Goal: Task Accomplishment & Management: Use online tool/utility

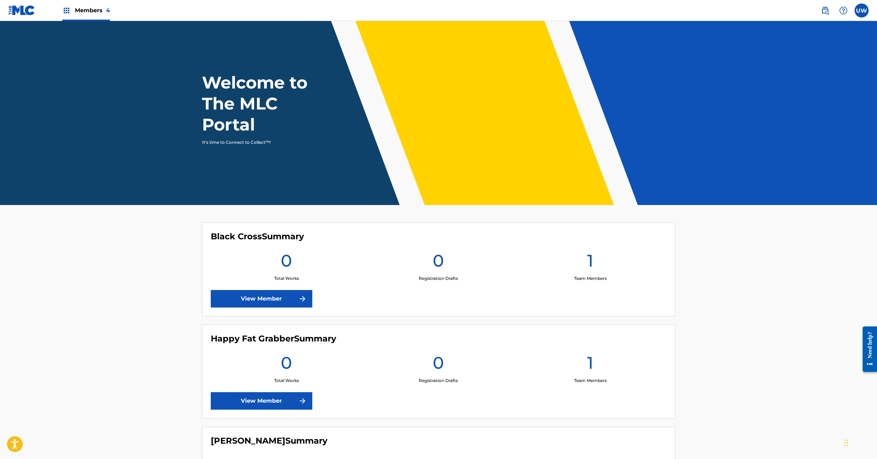
scroll to position [173, 0]
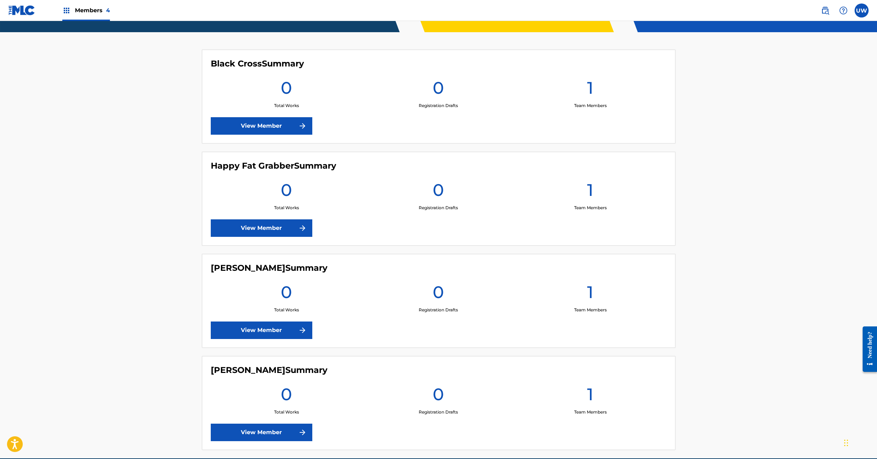
click at [260, 330] on link "View Member" at bounding box center [261, 330] width 101 height 17
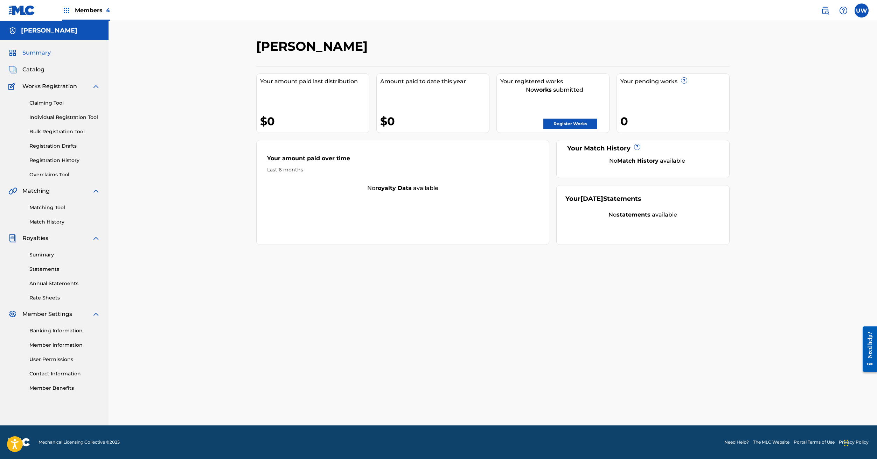
click at [33, 70] on span "Catalog" at bounding box center [33, 69] width 22 height 8
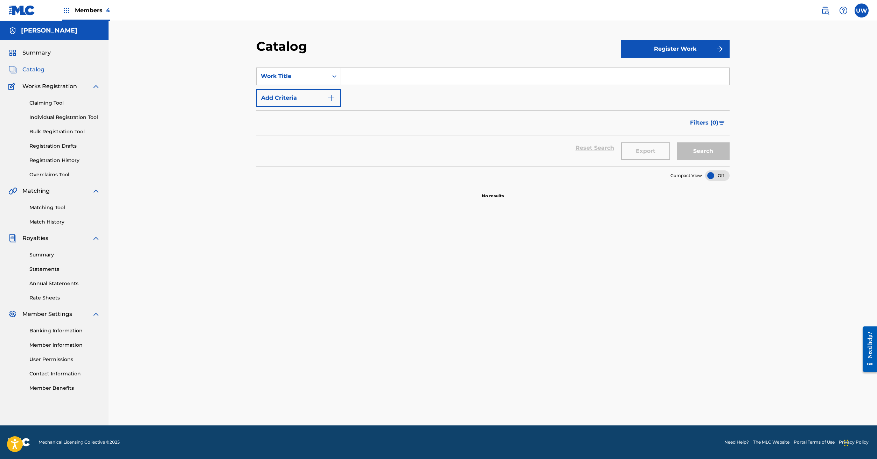
click at [50, 101] on link "Claiming Tool" at bounding box center [64, 102] width 71 height 7
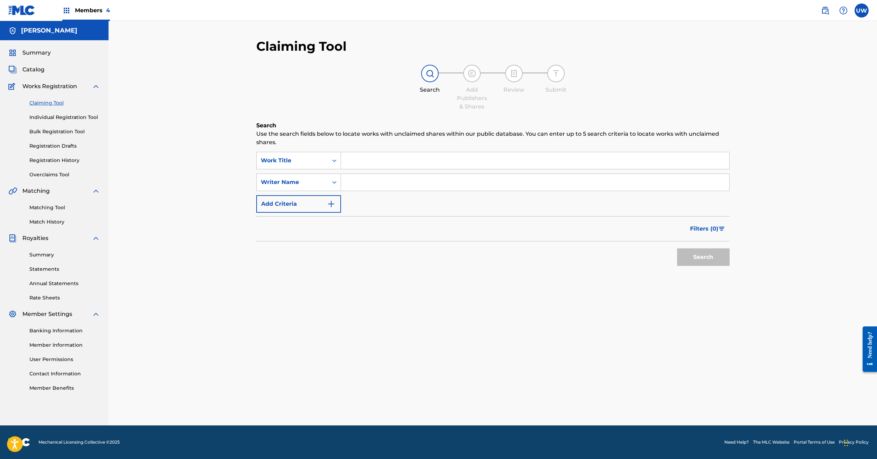
click at [357, 160] on input "Search Form" at bounding box center [535, 160] width 388 height 17
click at [350, 183] on input "Search Form" at bounding box center [535, 182] width 388 height 17
type input "[PERSON_NAME]"
click at [713, 259] on button "Search" at bounding box center [703, 256] width 52 height 17
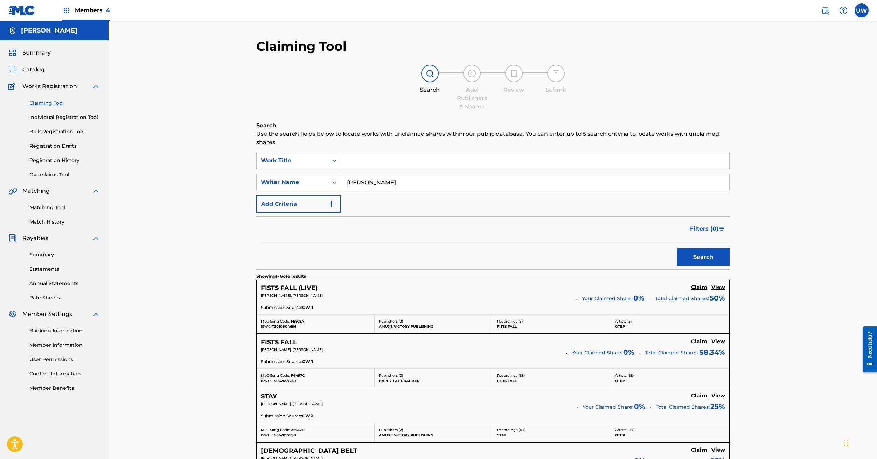
scroll to position [173, 0]
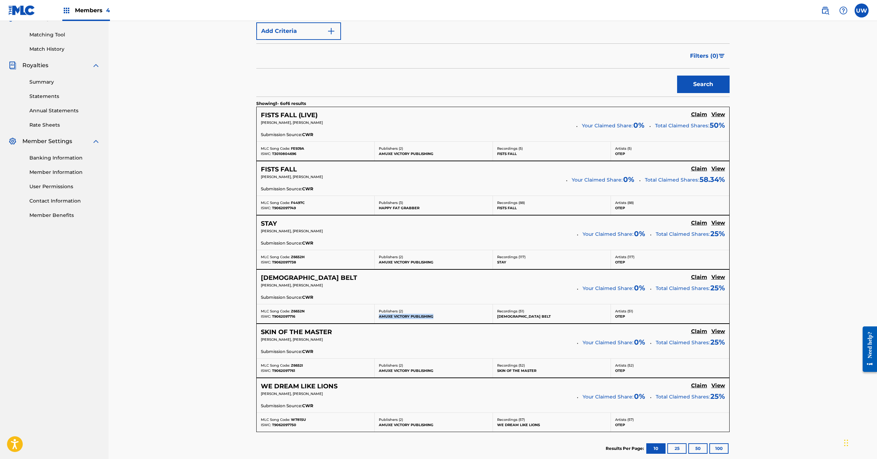
drag, startPoint x: 437, startPoint y: 314, endPoint x: 379, endPoint y: 316, distance: 58.5
click at [379, 316] on p "AMUXE VICTORY PUBLISHING" at bounding box center [434, 316] width 110 height 5
copy p "AMUXE VICTORY PUBLISHING"
click at [409, 314] on p "AMUXE VICTORY PUBLISHING" at bounding box center [434, 316] width 110 height 5
click at [440, 319] on div "Publishers ( 2 ) AMUXE VICTORY PUBLISHING" at bounding box center [433, 313] width 118 height 19
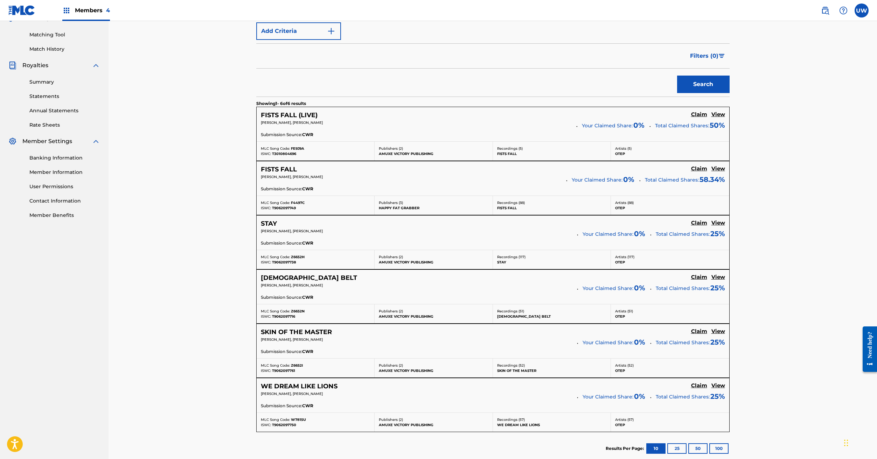
click at [719, 278] on h5 "View" at bounding box center [718, 277] width 14 height 7
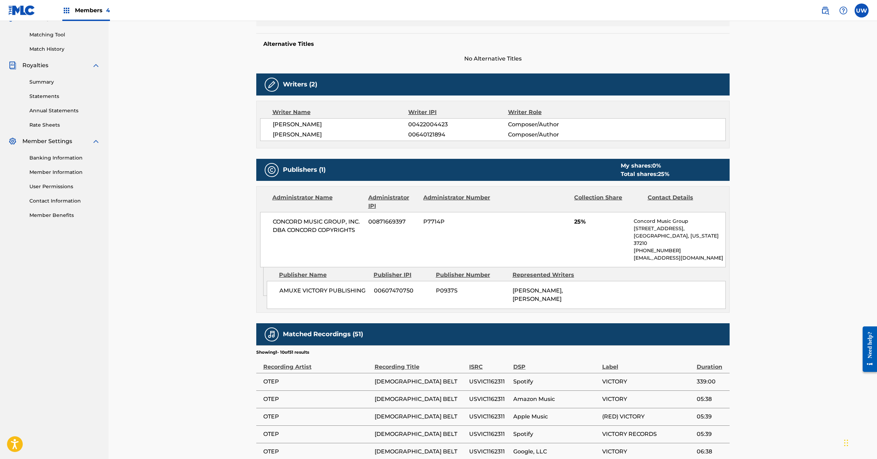
scroll to position [341, 0]
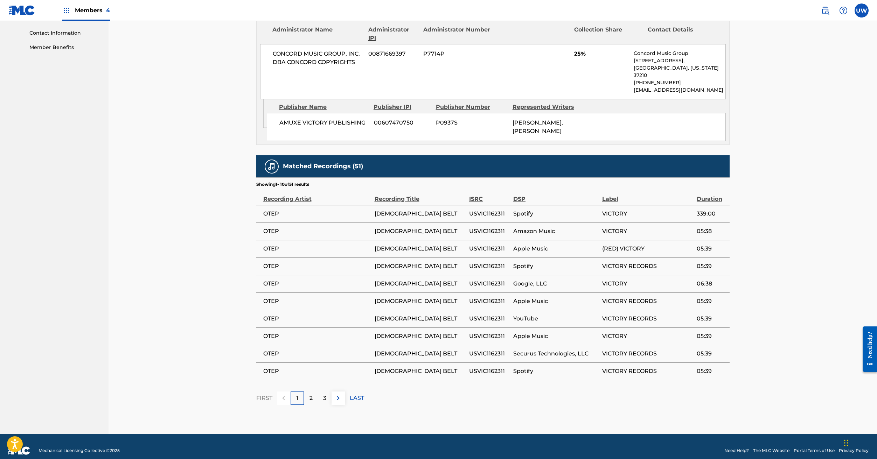
click at [311, 394] on p "2" at bounding box center [310, 398] width 3 height 8
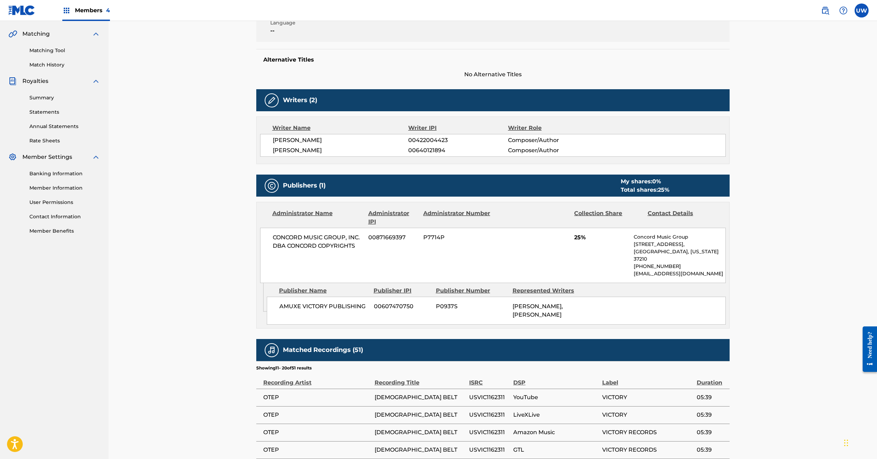
scroll to position [330, 0]
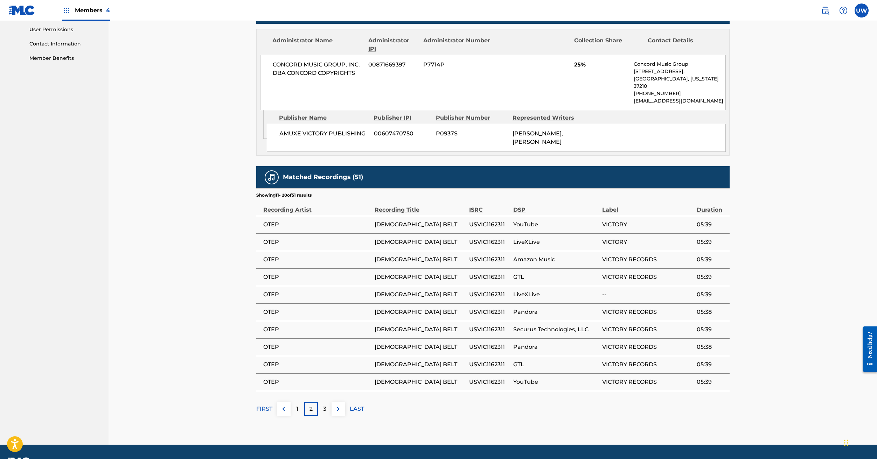
click at [324, 405] on p "3" at bounding box center [324, 409] width 3 height 8
click at [294, 402] on div "2" at bounding box center [297, 409] width 14 height 14
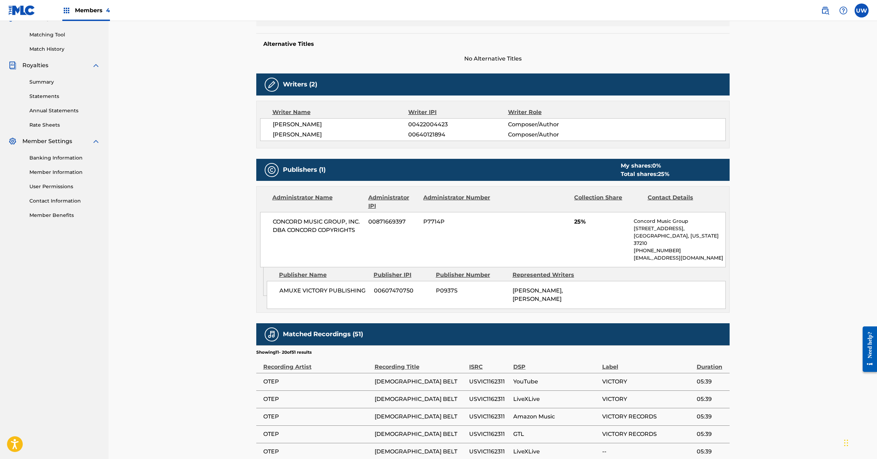
scroll to position [0, 0]
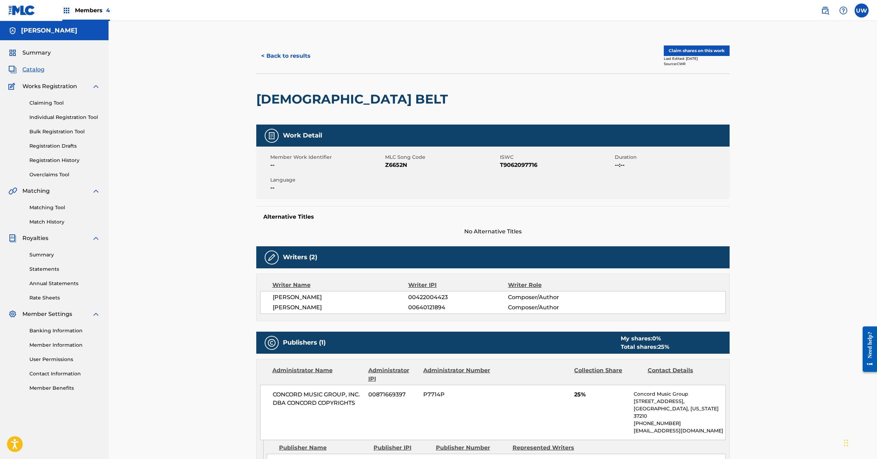
click at [684, 51] on button "Claim shares on this work" at bounding box center [696, 50] width 66 height 10
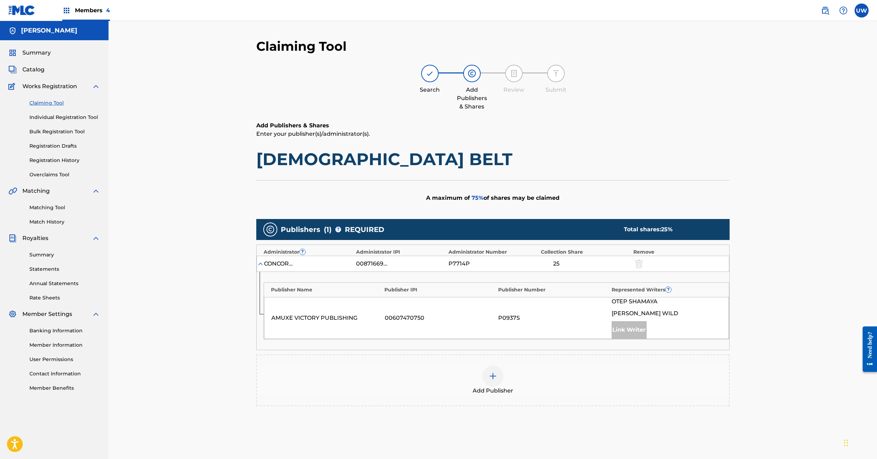
click at [768, 297] on div "Claiming Tool Search Add Publishers & Shares Review Submit Add Publishers & Sha…" at bounding box center [492, 253] width 768 height 465
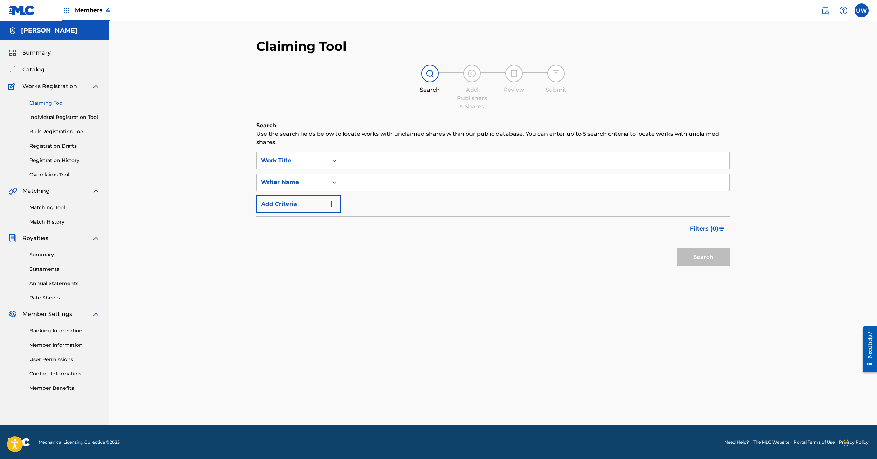
click at [354, 178] on input "Search Form" at bounding box center [535, 182] width 388 height 17
click at [703, 257] on button "Search" at bounding box center [703, 256] width 52 height 17
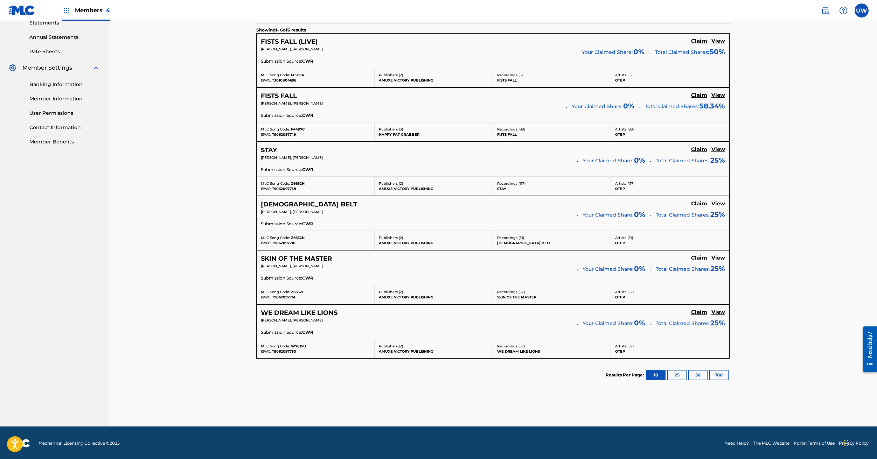
scroll to position [73, 0]
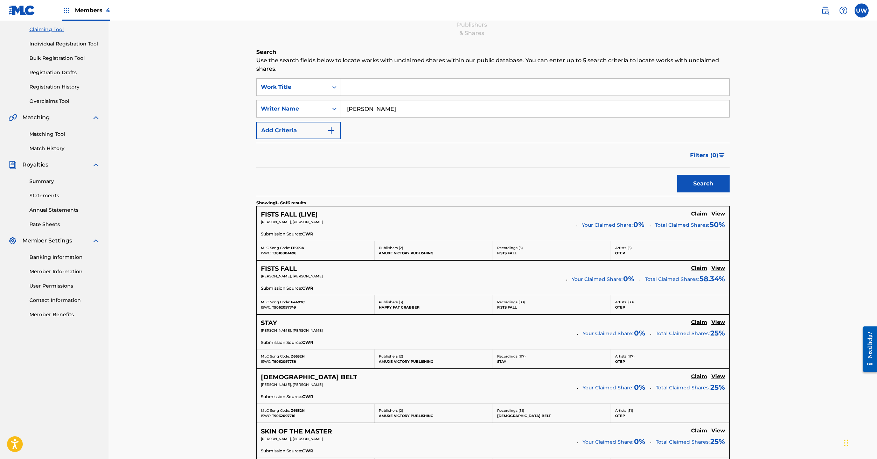
click at [363, 110] on input "[PERSON_NAME]" at bounding box center [535, 108] width 388 height 17
drag, startPoint x: 410, startPoint y: 118, endPoint x: 501, endPoint y: 136, distance: 92.7
click at [501, 136] on div "SearchWithCriteria7a0cd731-fa14-4076-9833-9415c3a78b00 Work Title SearchWithCri…" at bounding box center [492, 108] width 473 height 61
click at [705, 182] on button "Search" at bounding box center [703, 183] width 52 height 17
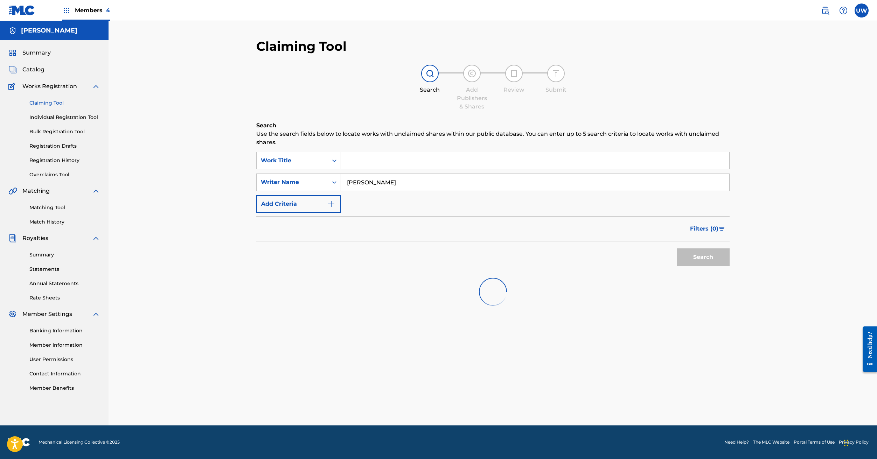
scroll to position [0, 0]
click at [378, 183] on input "[PERSON_NAME]" at bounding box center [535, 182] width 388 height 17
type input "[PERSON_NAME]"
click at [703, 257] on button "Search" at bounding box center [703, 256] width 52 height 17
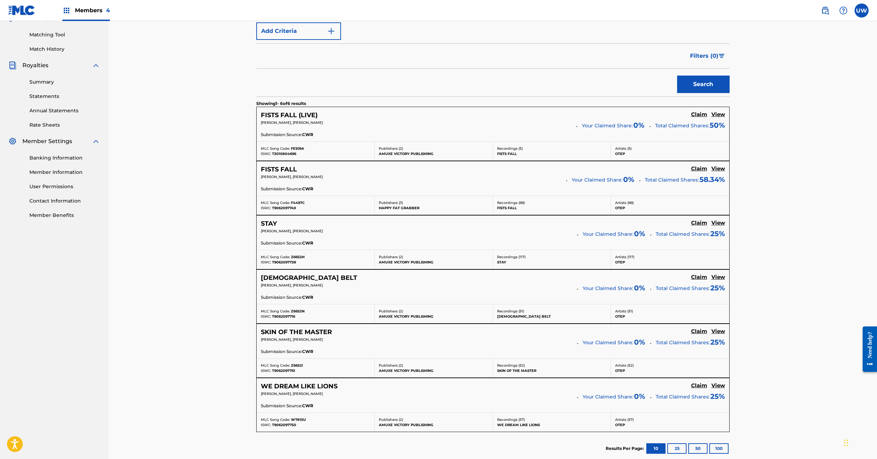
scroll to position [246, 0]
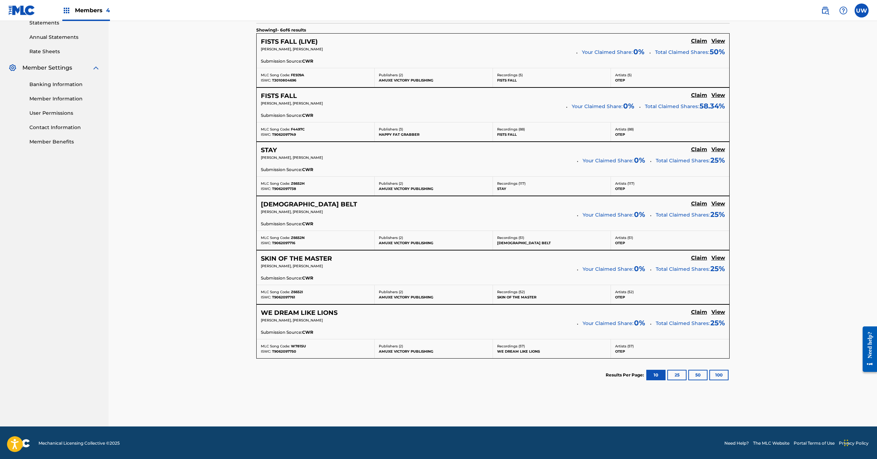
click at [675, 374] on button "25" at bounding box center [676, 375] width 19 height 10
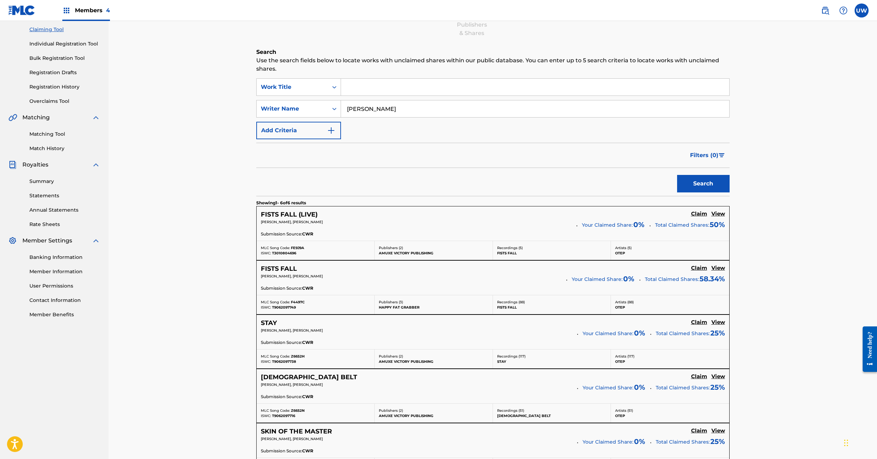
scroll to position [0, 0]
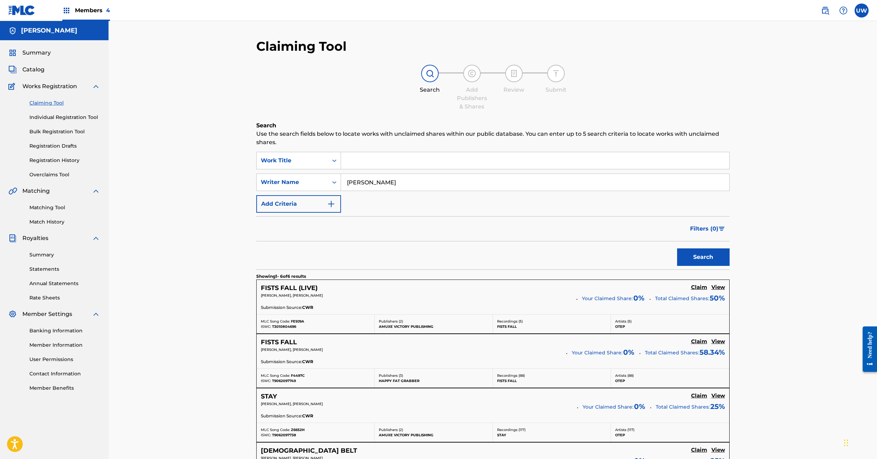
click at [365, 163] on input "Search Form" at bounding box center [535, 160] width 388 height 17
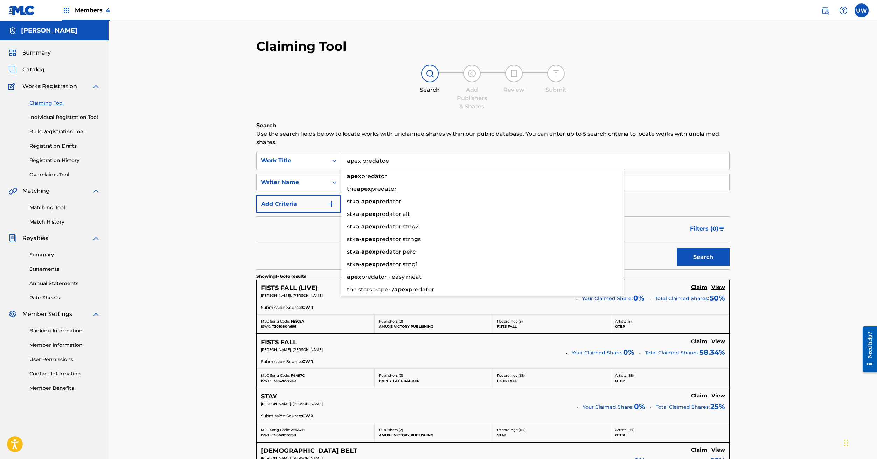
click at [703, 257] on button "Search" at bounding box center [703, 256] width 52 height 17
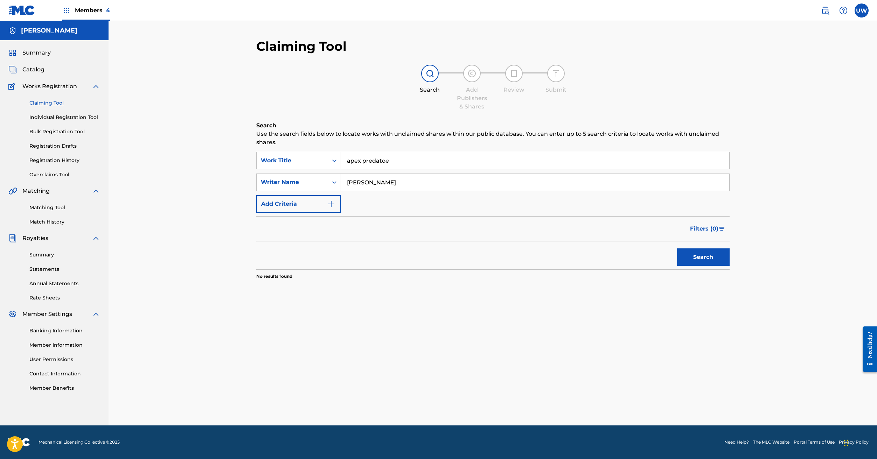
click at [394, 161] on input "apex predatoe" at bounding box center [535, 160] width 388 height 17
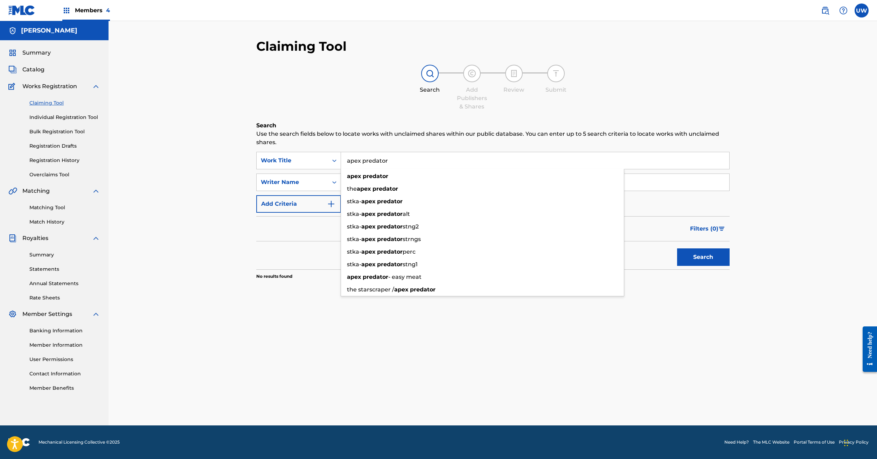
type input "apex predator"
click at [703, 257] on button "Search" at bounding box center [703, 256] width 52 height 17
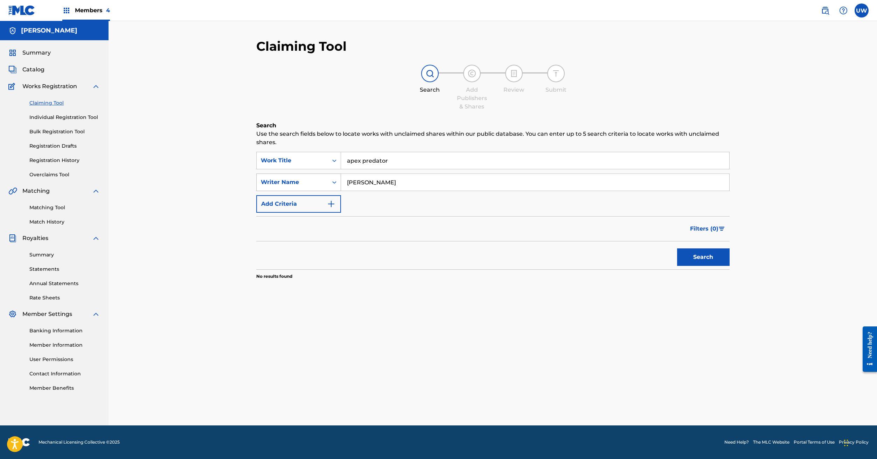
drag, startPoint x: 388, startPoint y: 182, endPoint x: 336, endPoint y: 178, distance: 51.9
click at [336, 178] on div "SearchWithCriteria95efdd94-f5a0-4b54-8089-f61310f426b8 Writer Name [PERSON_NAME]" at bounding box center [492, 182] width 473 height 17
click at [699, 259] on button "Search" at bounding box center [703, 256] width 52 height 17
click at [360, 180] on input "otep" at bounding box center [535, 182] width 388 height 17
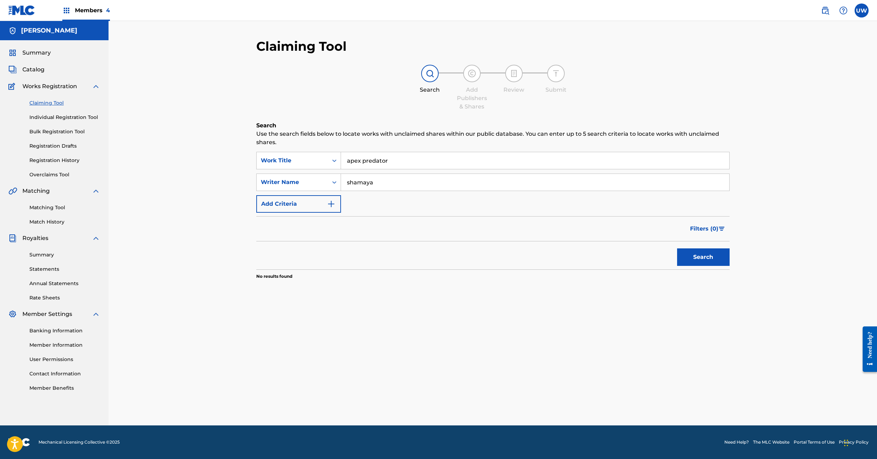
type input "shamaya"
click at [703, 257] on button "Search" at bounding box center [703, 256] width 52 height 17
click at [331, 181] on icon "Search Form" at bounding box center [334, 182] width 7 height 7
click at [297, 290] on div "Writer Name" at bounding box center [298, 287] width 84 height 17
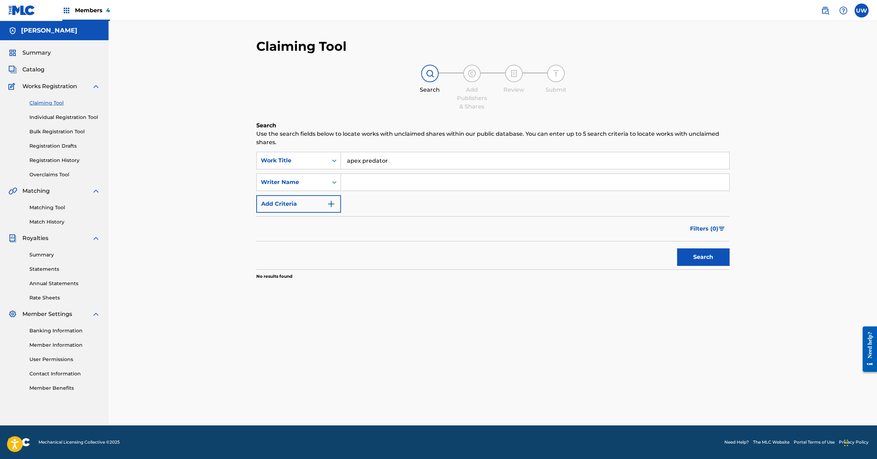
click at [357, 182] on input "Search Form" at bounding box center [535, 182] width 388 height 17
click at [703, 257] on button "Search" at bounding box center [703, 256] width 52 height 17
type input "p"
type input "otep"
click at [703, 257] on button "Search" at bounding box center [703, 256] width 52 height 17
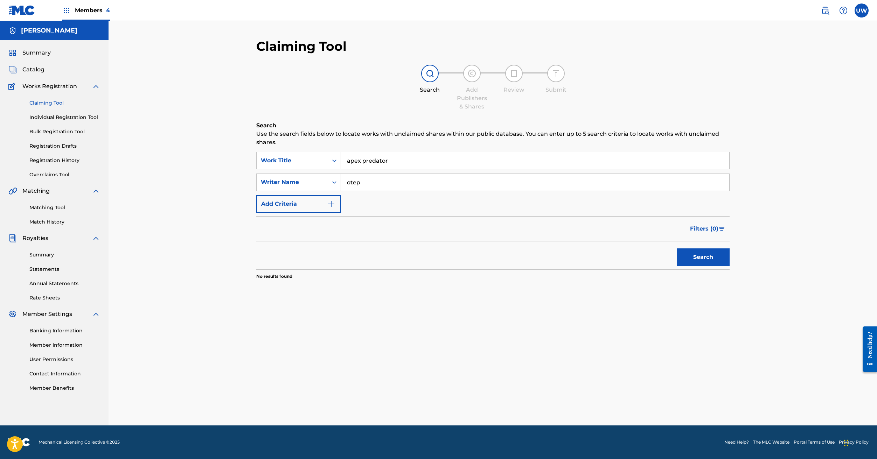
click at [365, 159] on input "apex predator" at bounding box center [535, 160] width 388 height 17
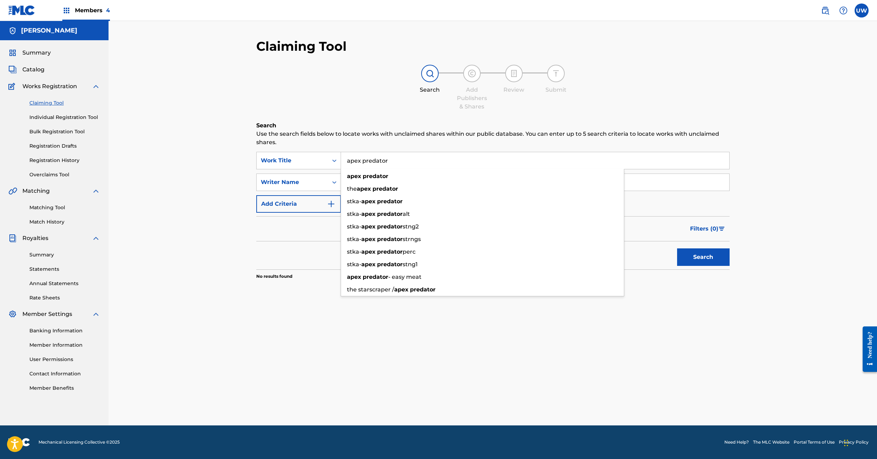
click at [365, 159] on input "apex predator" at bounding box center [535, 160] width 388 height 17
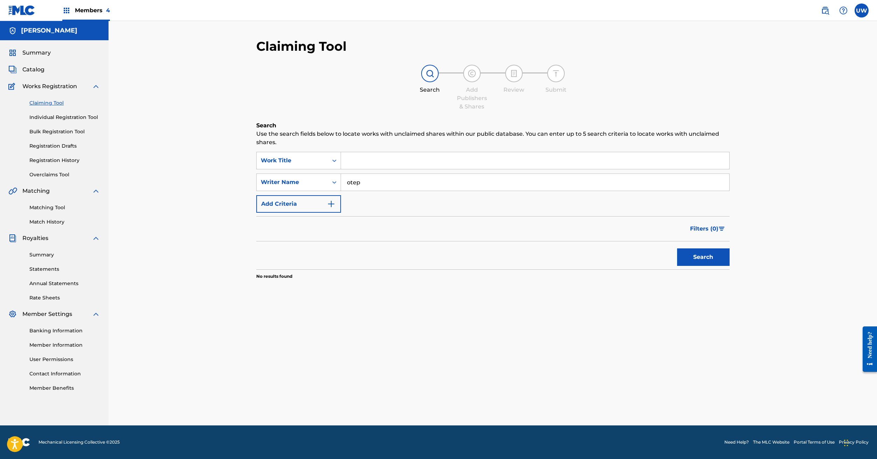
click at [703, 257] on button "Search" at bounding box center [703, 256] width 52 height 17
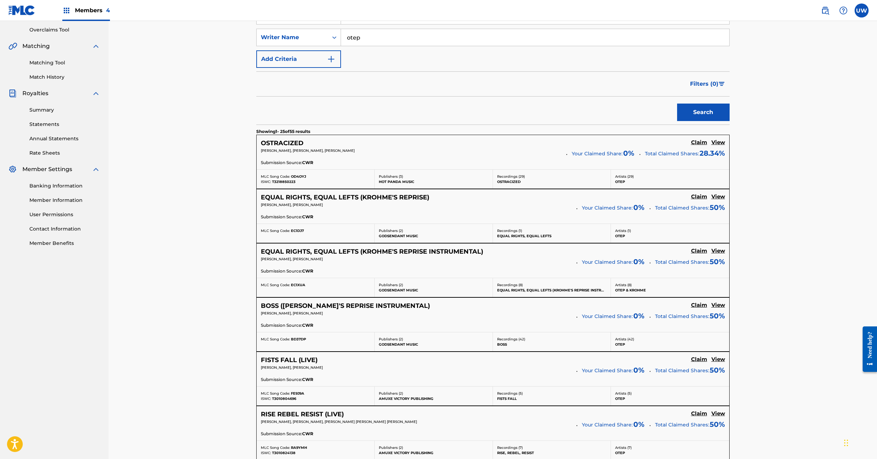
scroll to position [0, 0]
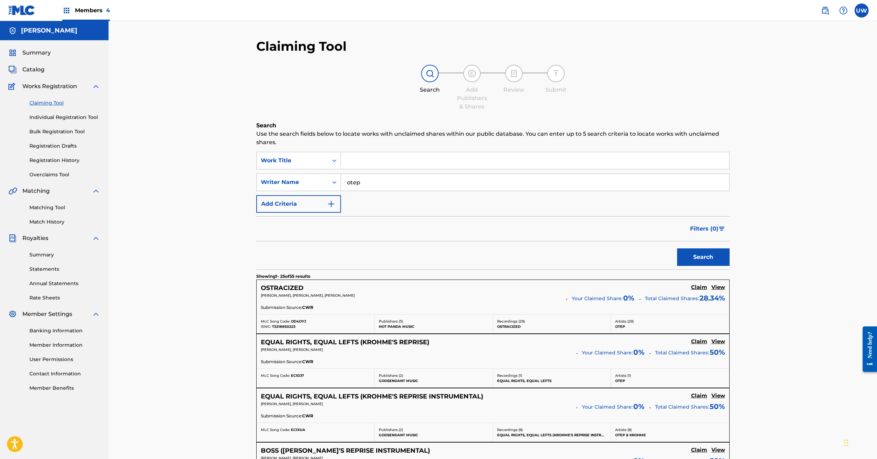
click at [364, 185] on input "otep" at bounding box center [535, 182] width 388 height 17
click at [356, 157] on input "Search Form" at bounding box center [535, 160] width 388 height 17
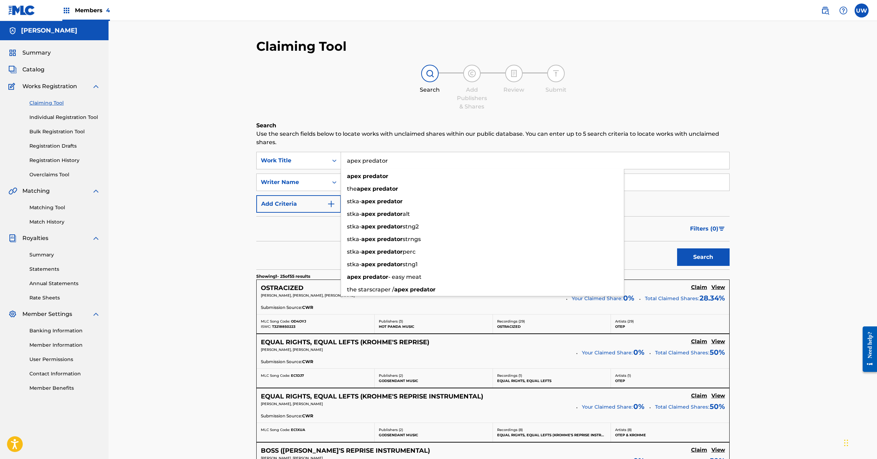
type input "apex predator"
click at [703, 257] on button "Search" at bounding box center [703, 256] width 52 height 17
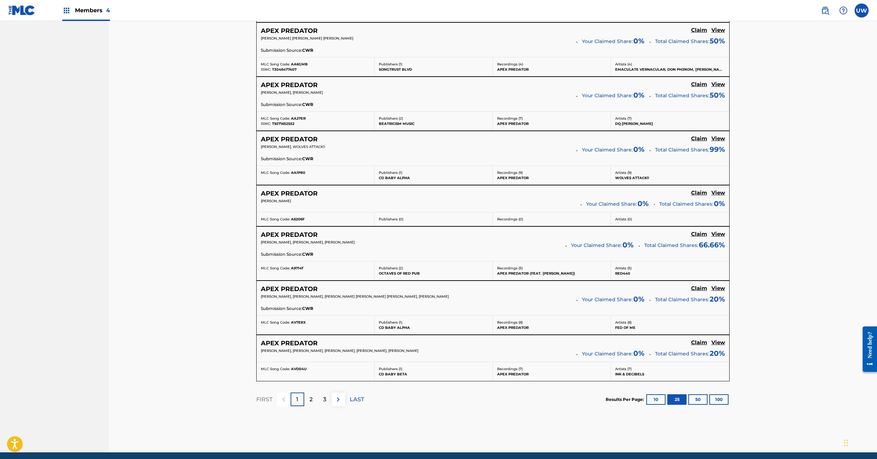
scroll to position [1233, 0]
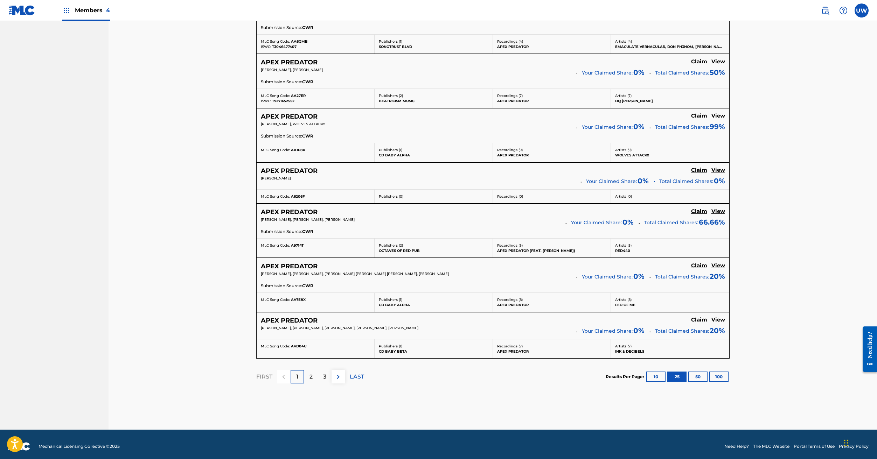
click at [722, 373] on button "100" at bounding box center [718, 377] width 19 height 10
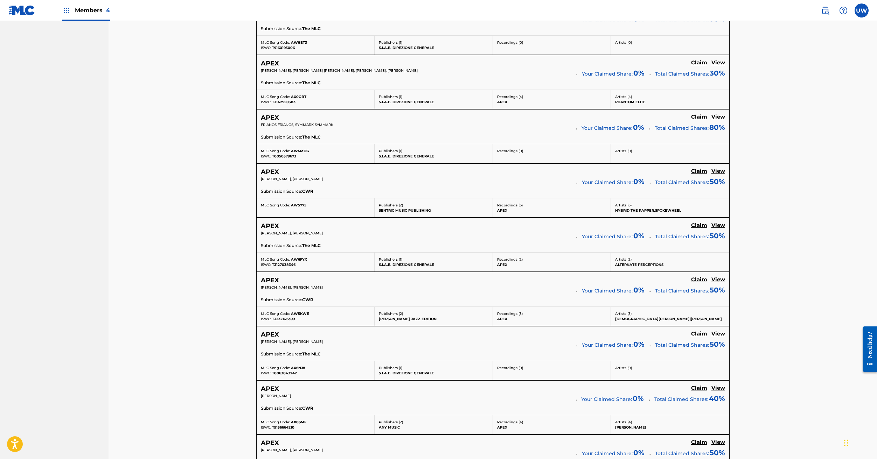
scroll to position [5234, 0]
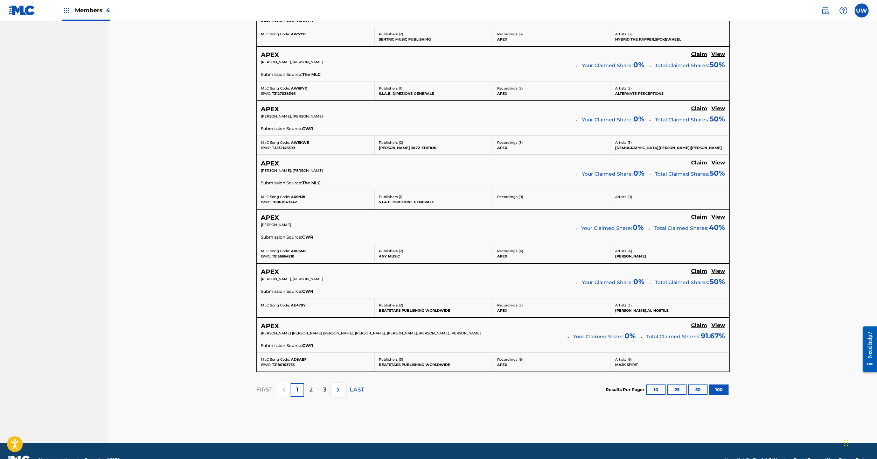
click at [326, 386] on p "3" at bounding box center [324, 390] width 3 height 8
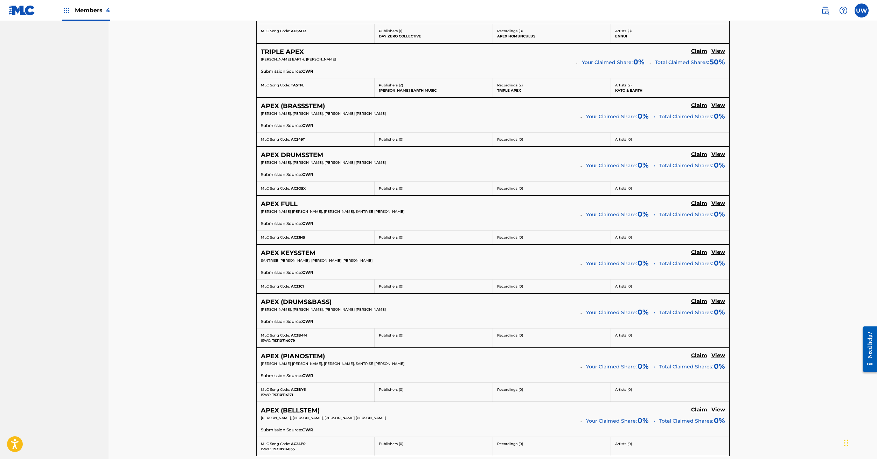
scroll to position [5119, 0]
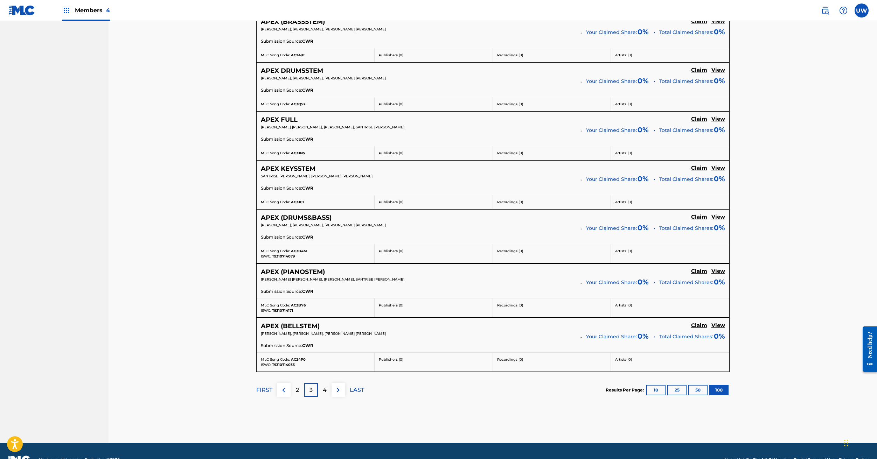
click at [298, 386] on p "2" at bounding box center [297, 390] width 3 height 8
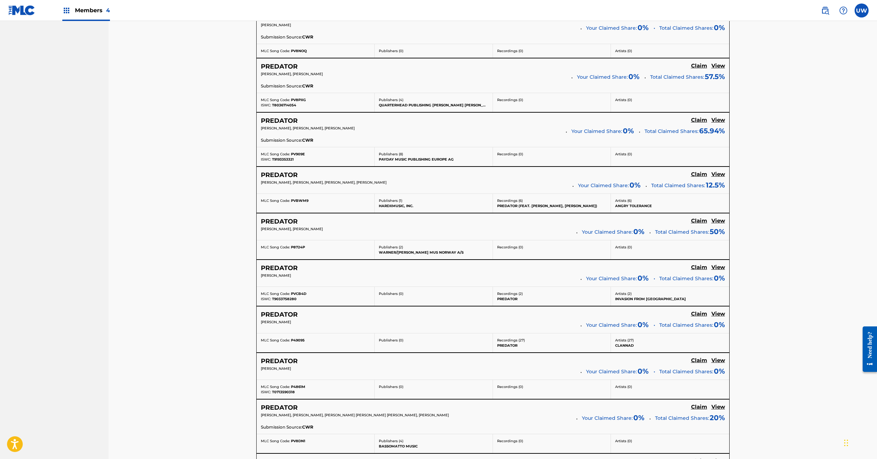
scroll to position [5187, 0]
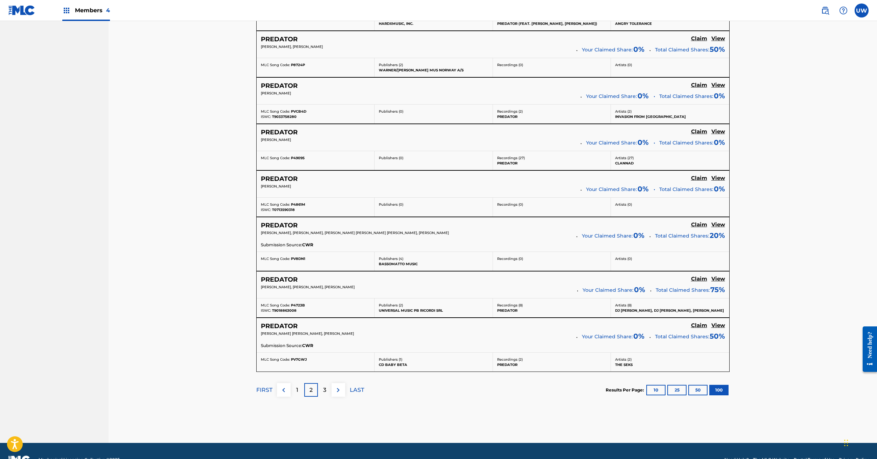
click at [301, 383] on div "1" at bounding box center [297, 390] width 14 height 14
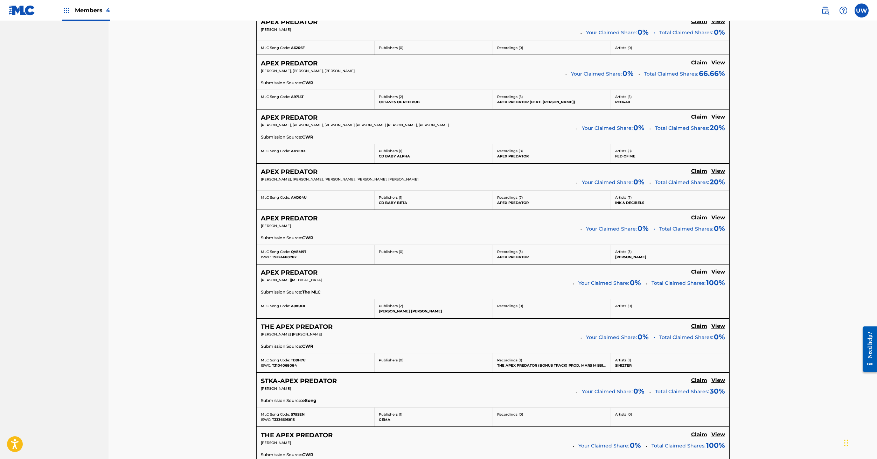
scroll to position [0, 0]
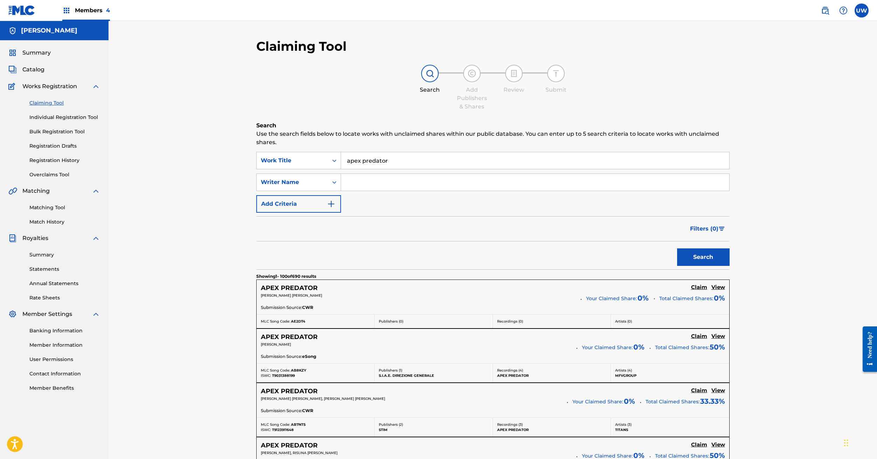
click at [381, 162] on input "apex predator" at bounding box center [535, 160] width 388 height 17
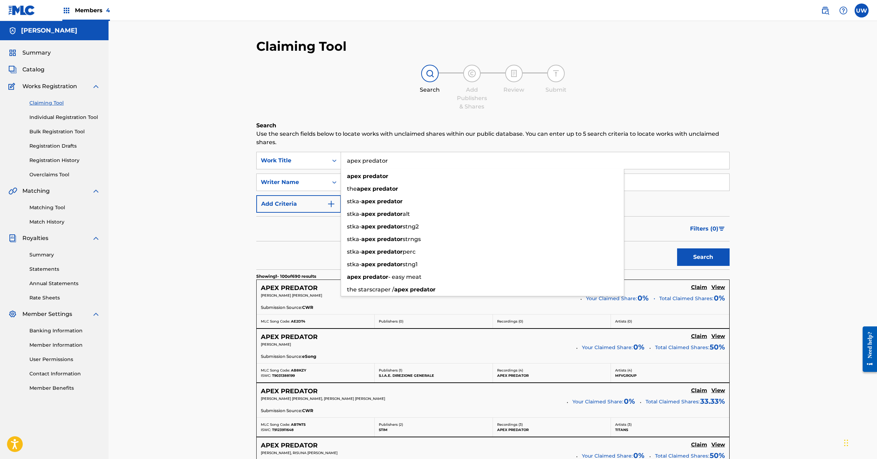
click at [381, 162] on input "apex predator" at bounding box center [535, 160] width 388 height 17
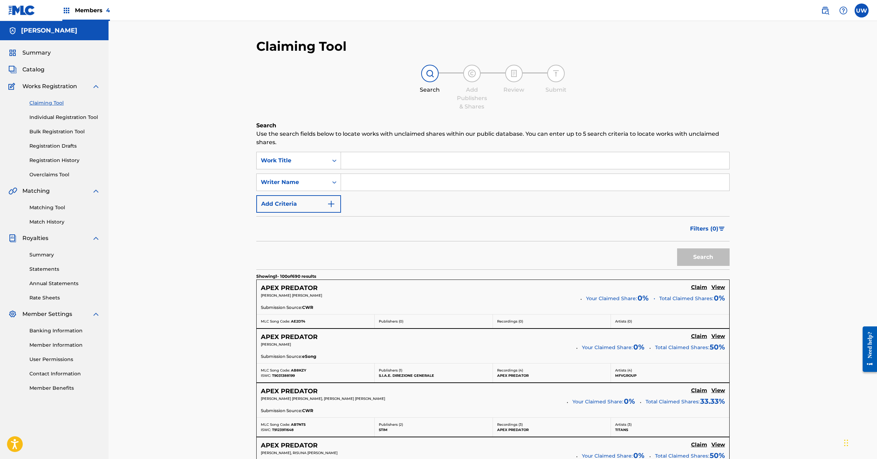
click at [368, 181] on input "Search Form" at bounding box center [535, 182] width 388 height 17
type input "[PERSON_NAME]"
click at [701, 263] on button "Search" at bounding box center [703, 256] width 52 height 17
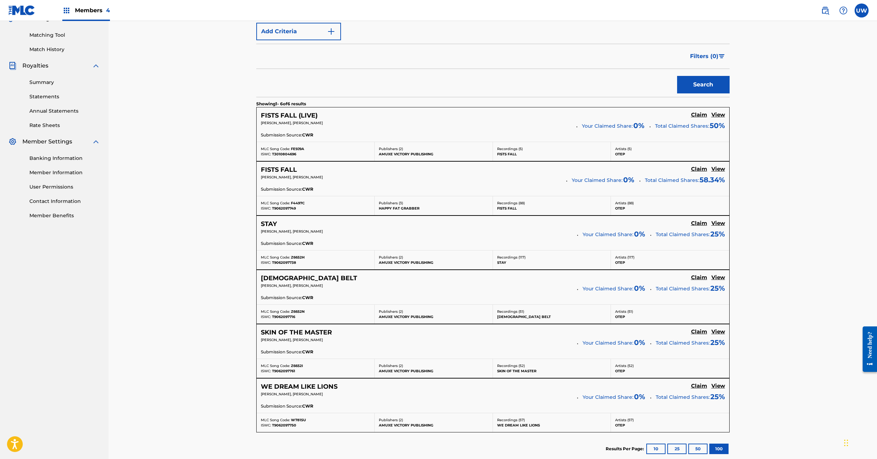
scroll to position [246, 0]
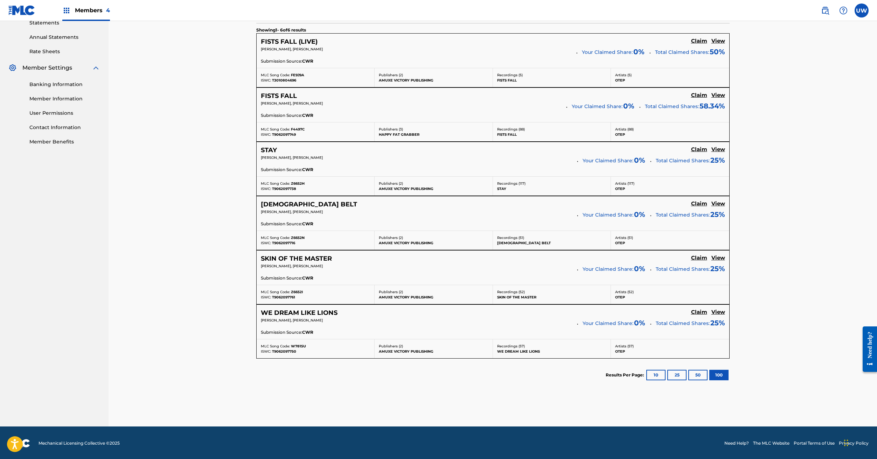
click at [720, 259] on h5 "View" at bounding box center [718, 258] width 14 height 7
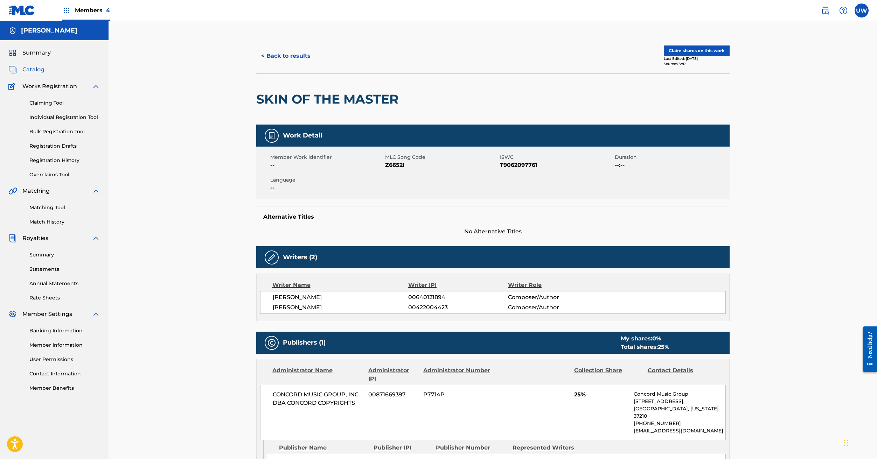
scroll to position [173, 0]
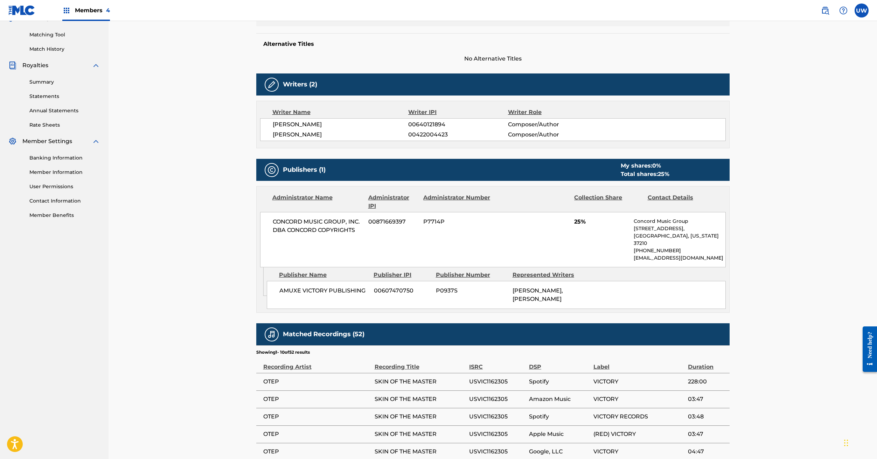
click at [399, 287] on span "00607470750" at bounding box center [402, 291] width 57 height 8
copy span "00607470750"
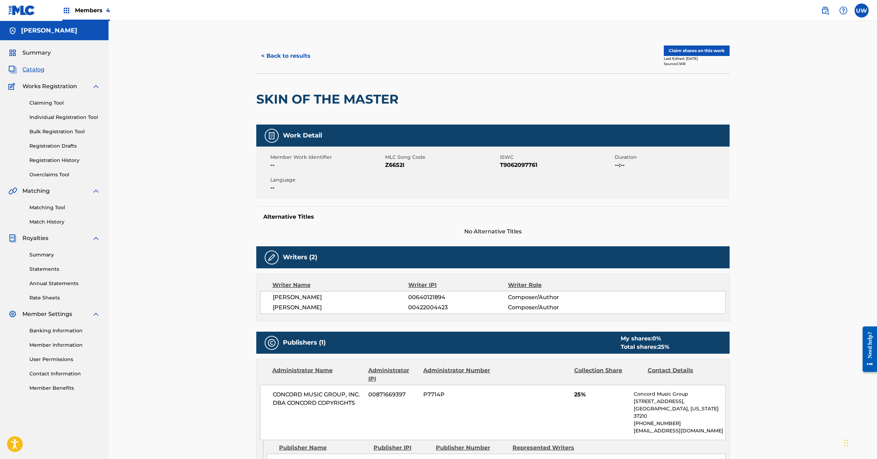
click at [281, 55] on button "< Back to results" at bounding box center [285, 55] width 59 height 17
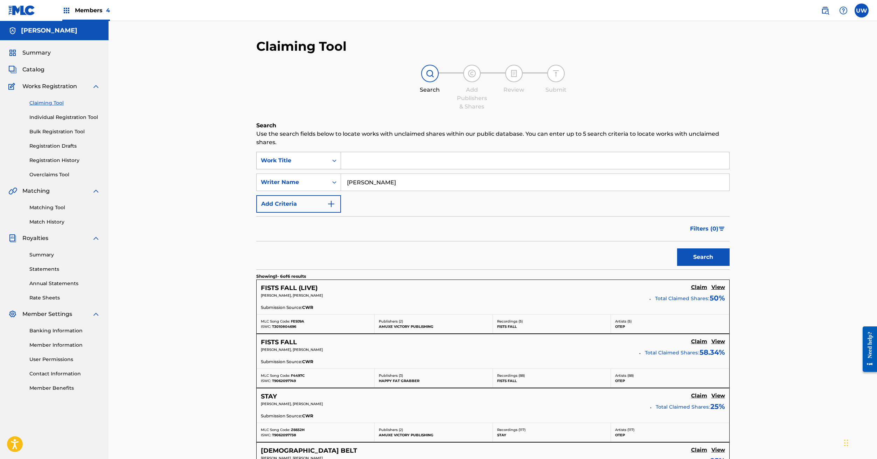
click at [336, 161] on icon "Search Form" at bounding box center [334, 160] width 7 height 7
click at [306, 233] on div "Publisher IPI" at bounding box center [298, 230] width 84 height 17
click at [361, 157] on input "Search Form" at bounding box center [535, 160] width 388 height 17
paste input "00607470750"
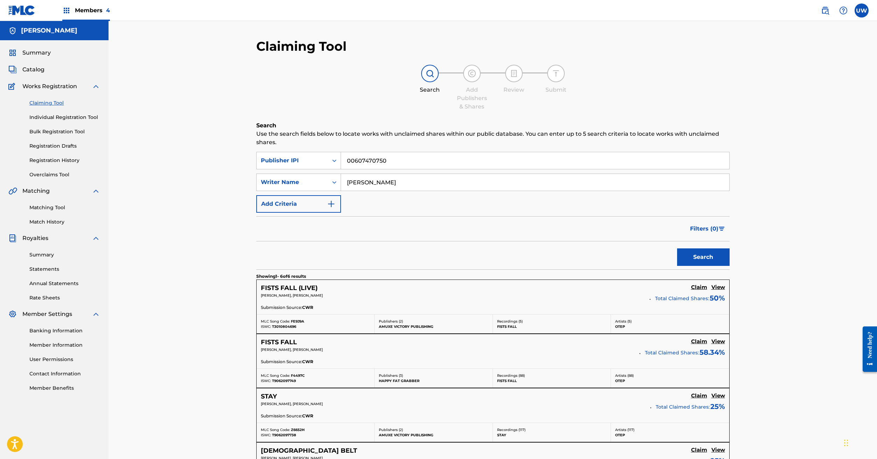
type input "00607470750"
drag, startPoint x: 389, startPoint y: 178, endPoint x: 398, endPoint y: 183, distance: 10.5
click at [398, 183] on input "[PERSON_NAME]" at bounding box center [535, 182] width 388 height 17
click at [707, 258] on button "Search" at bounding box center [703, 256] width 52 height 17
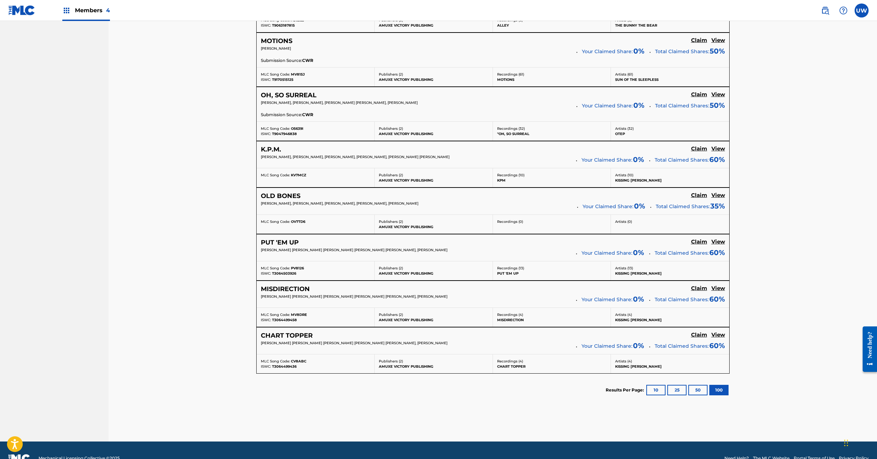
scroll to position [0, 0]
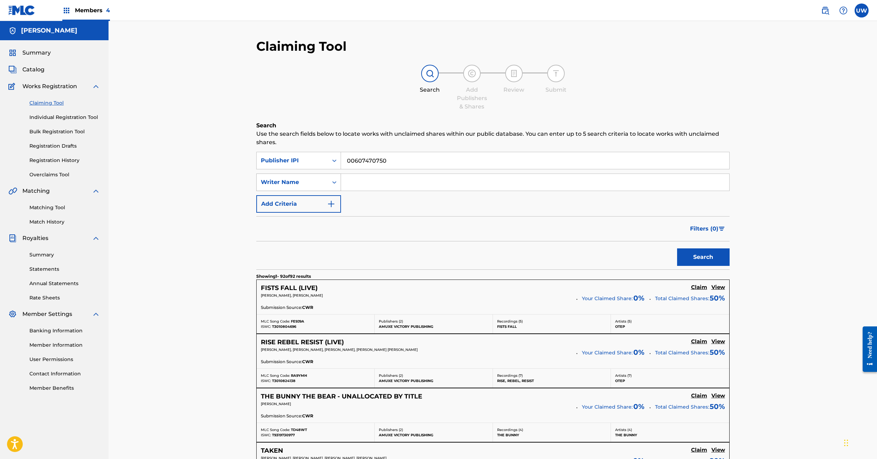
click at [333, 184] on icon "Search Form" at bounding box center [334, 182] width 7 height 7
click at [319, 197] on div "Work Title" at bounding box center [298, 199] width 84 height 17
click at [362, 183] on input "Search Form" at bounding box center [535, 182] width 388 height 17
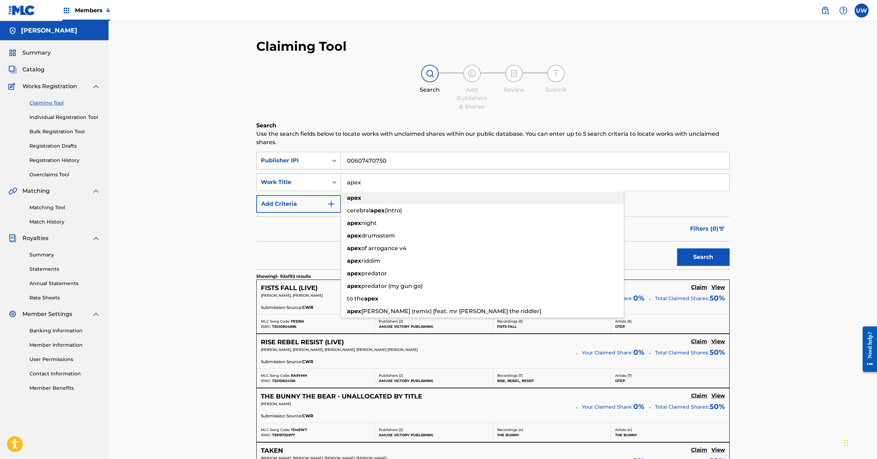
click at [352, 196] on strong "apex" at bounding box center [354, 198] width 14 height 7
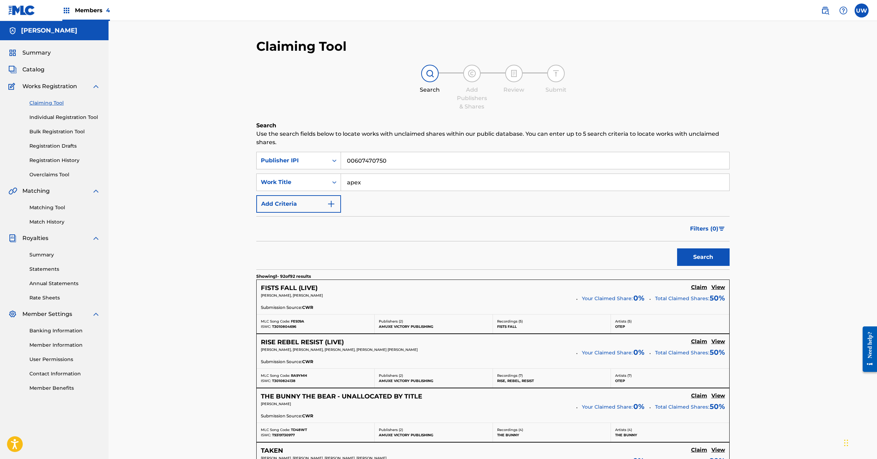
click at [706, 259] on button "Search" at bounding box center [703, 256] width 52 height 17
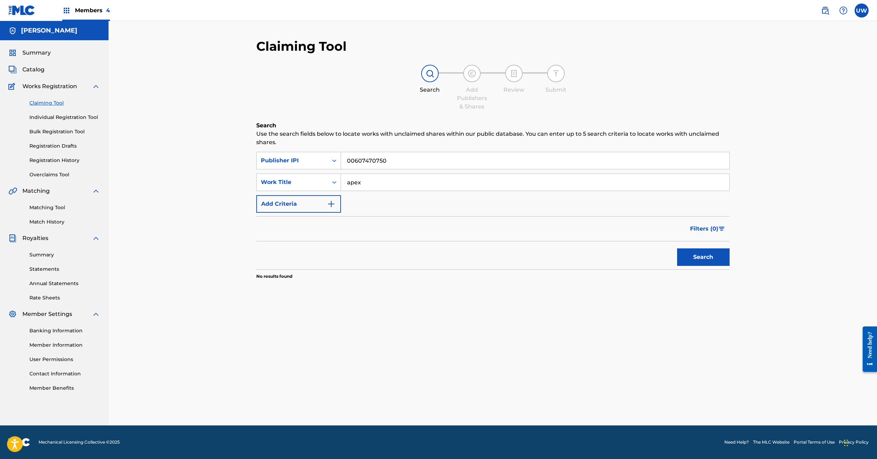
click at [354, 184] on input "apex" at bounding box center [535, 182] width 388 height 17
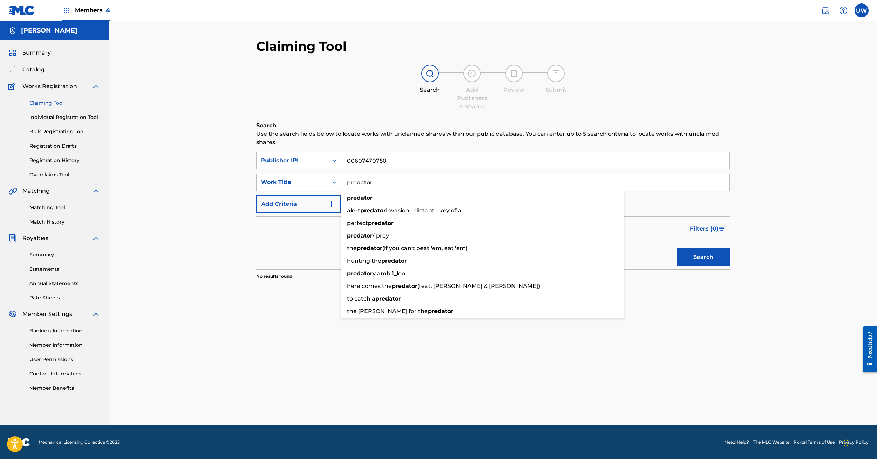
type input "predator"
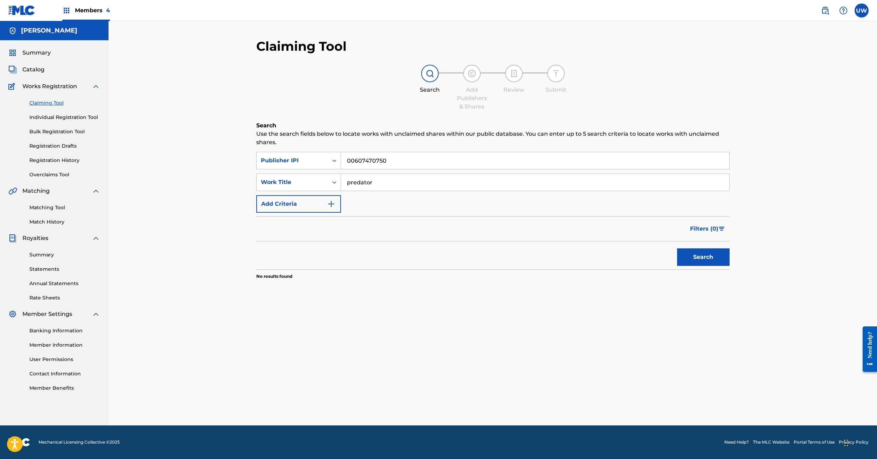
click at [695, 261] on button "Search" at bounding box center [703, 256] width 52 height 17
click at [377, 184] on input "predator" at bounding box center [535, 182] width 388 height 17
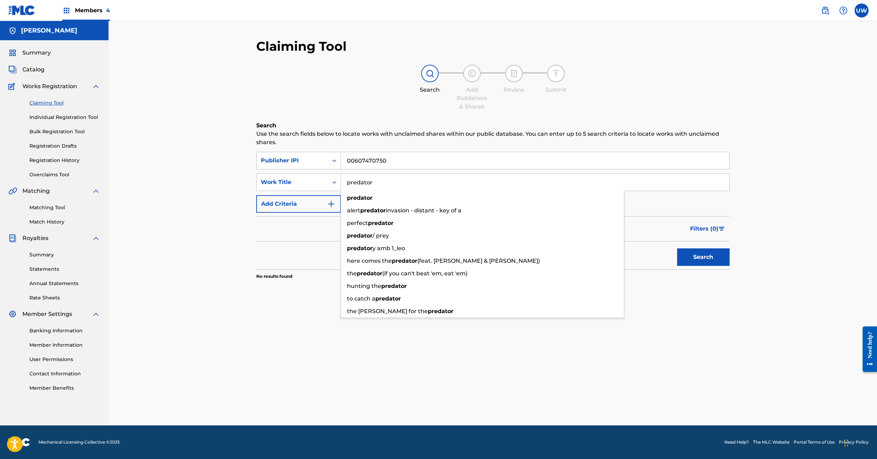
click at [377, 184] on input "predator" at bounding box center [535, 182] width 388 height 17
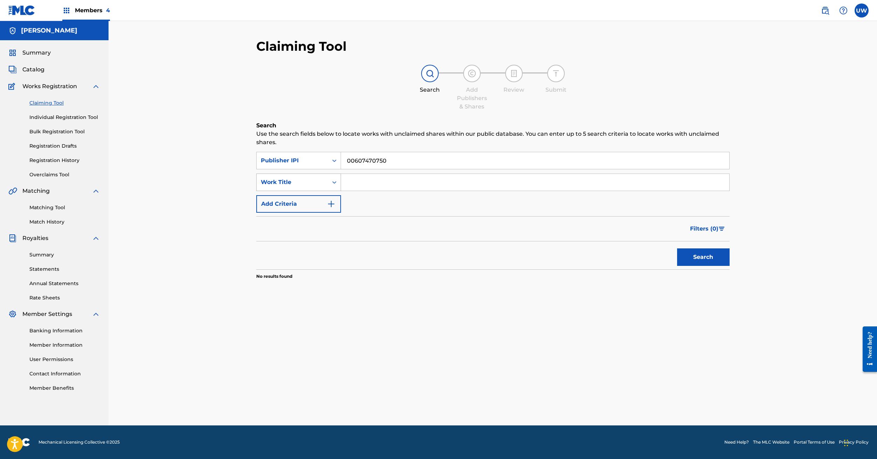
click at [330, 181] on div "Search Form" at bounding box center [334, 182] width 13 height 13
click at [305, 203] on div "Writer Name" at bounding box center [298, 199] width 84 height 17
click at [358, 186] on input "Search Form" at bounding box center [535, 182] width 388 height 17
type input "[PERSON_NAME]"
click at [699, 261] on button "Search" at bounding box center [703, 256] width 52 height 17
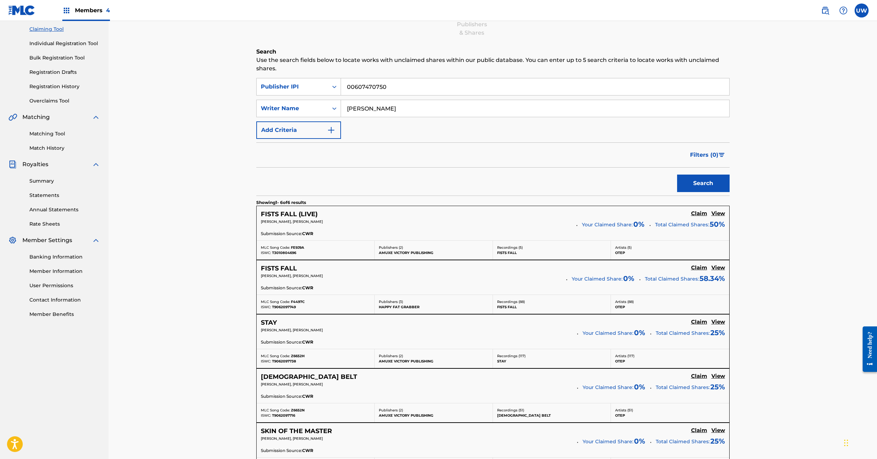
scroll to position [246, 0]
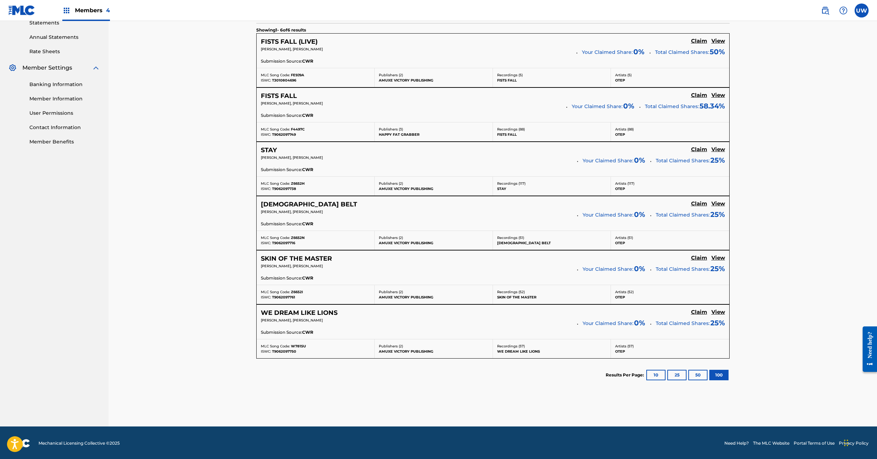
click at [717, 311] on h5 "View" at bounding box center [718, 312] width 14 height 7
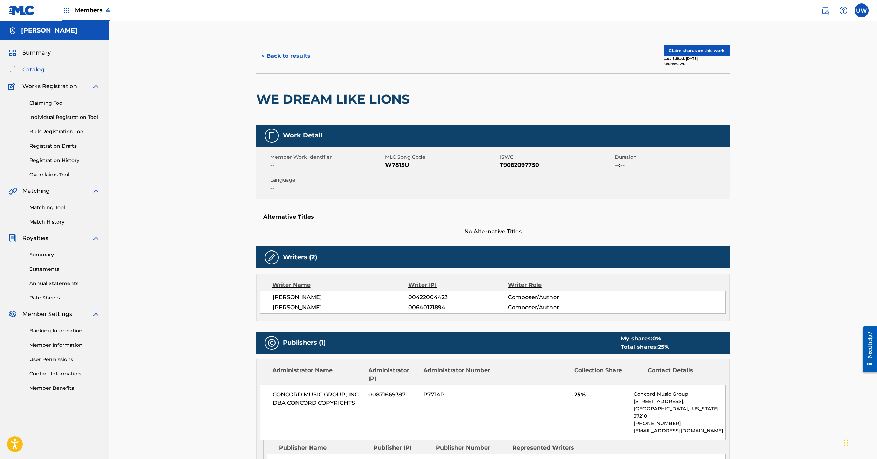
click at [284, 57] on button "< Back to results" at bounding box center [285, 55] width 59 height 17
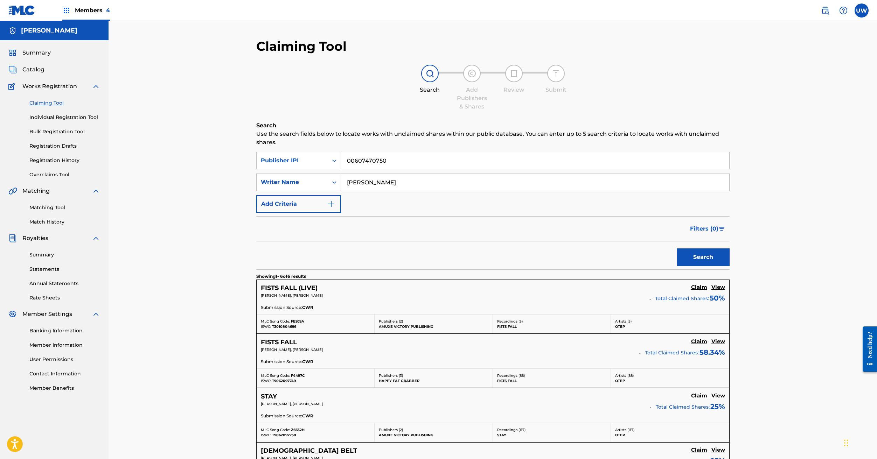
click at [371, 184] on input "[PERSON_NAME]" at bounding box center [535, 182] width 388 height 17
click at [373, 162] on input "00607470750" at bounding box center [535, 160] width 388 height 17
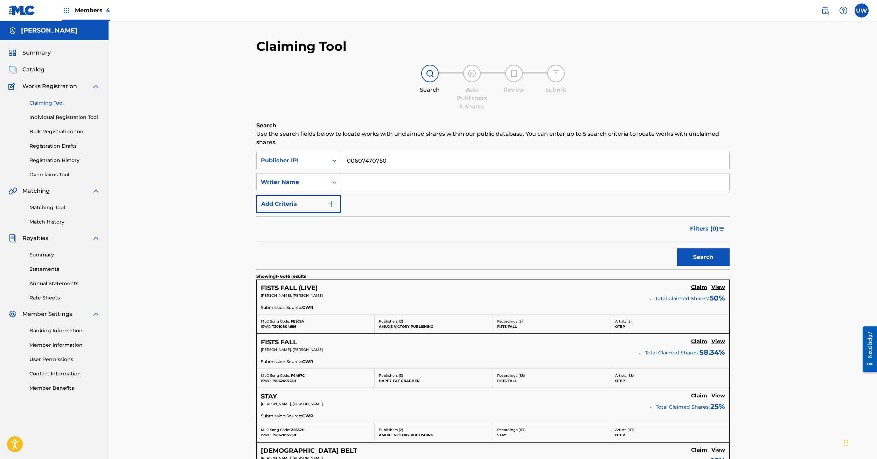
click at [373, 162] on input "00607470750" at bounding box center [535, 160] width 388 height 17
click at [332, 157] on div "Search Form" at bounding box center [334, 160] width 13 height 13
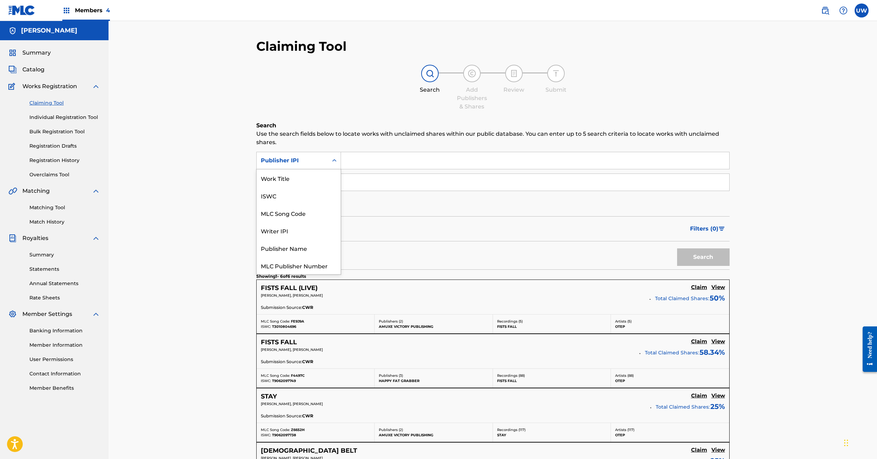
scroll to position [17, 0]
click at [325, 231] on div "Publisher Name" at bounding box center [298, 230] width 84 height 17
click at [353, 164] on input "Search Form" at bounding box center [535, 160] width 388 height 17
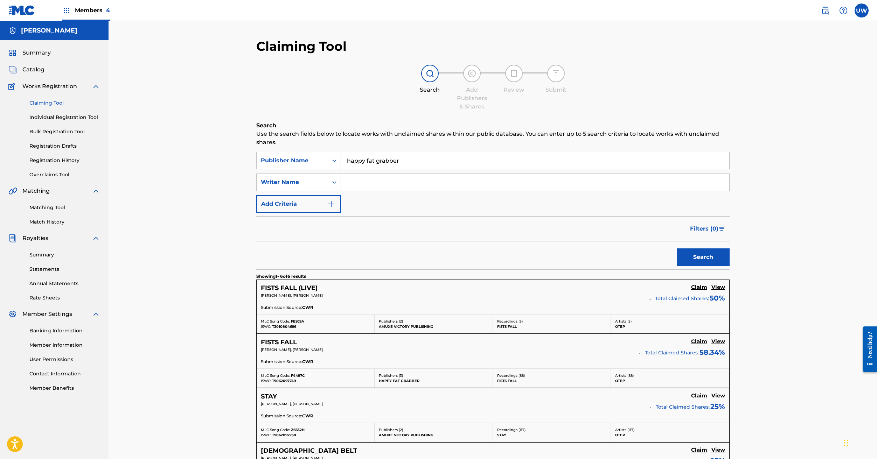
type input "happy fat grabber"
click at [703, 257] on button "Search" at bounding box center [703, 256] width 52 height 17
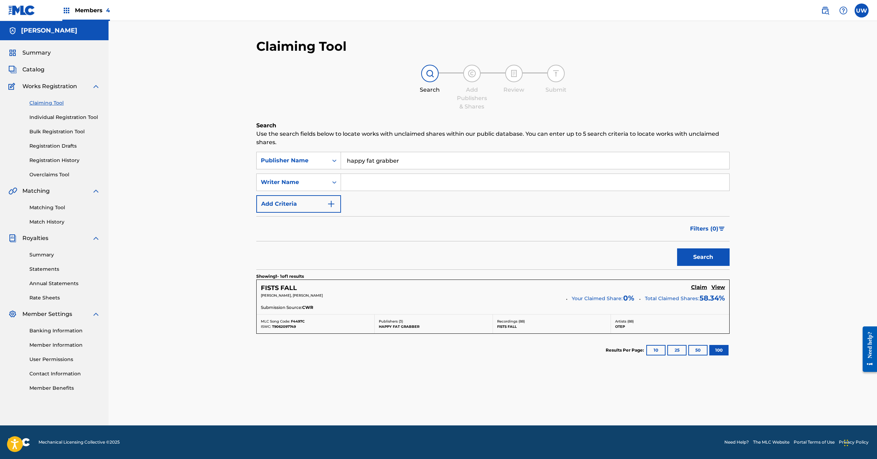
click at [718, 288] on h5 "View" at bounding box center [718, 287] width 14 height 7
